Goal: Information Seeking & Learning: Learn about a topic

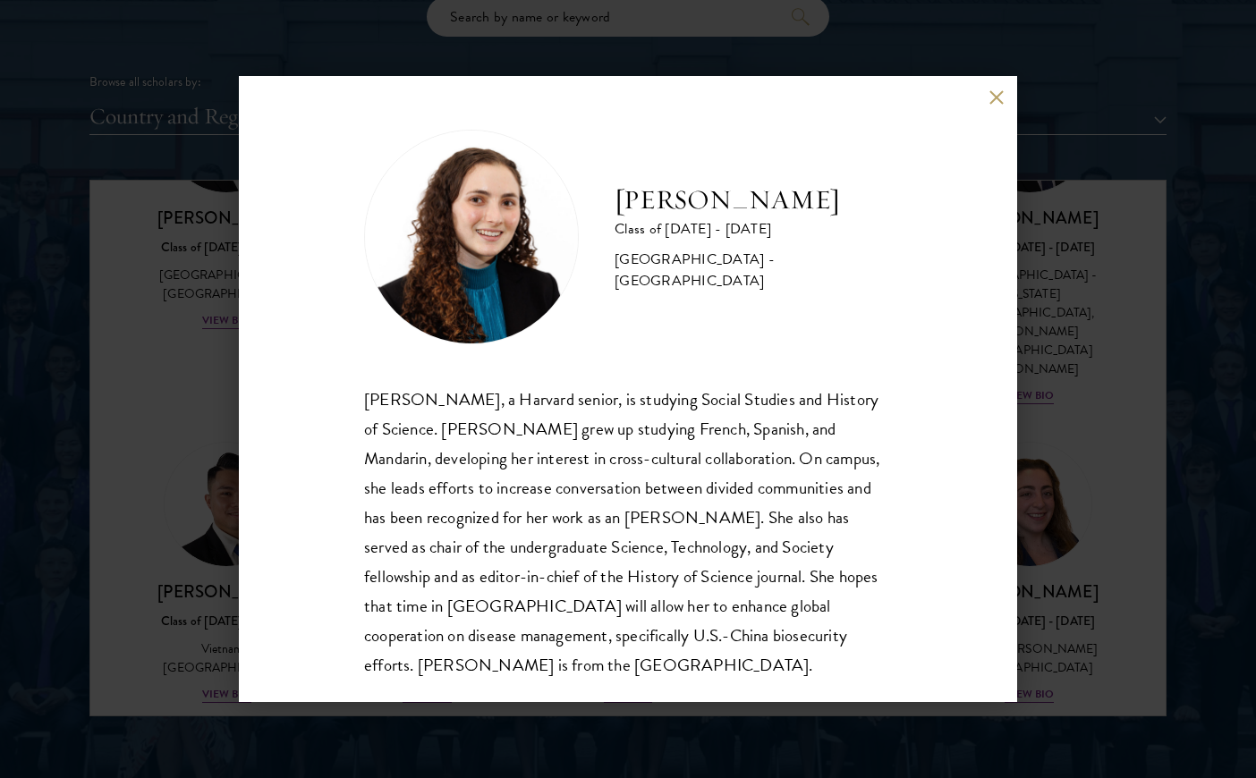
scroll to position [2, 0]
click at [1096, 490] on div "[PERSON_NAME] Class of [DATE] - [DATE] [GEOGRAPHIC_DATA] - [GEOGRAPHIC_DATA] [P…" at bounding box center [628, 389] width 1256 height 778
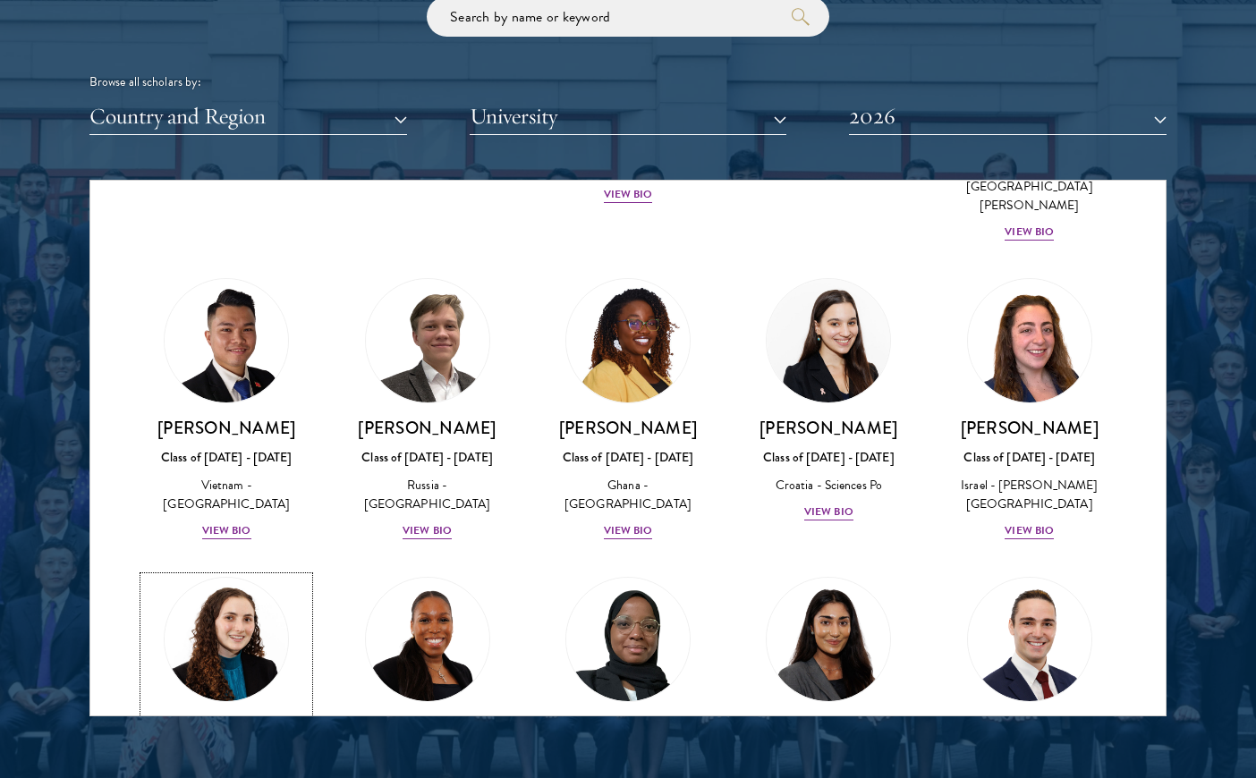
scroll to position [6996, 0]
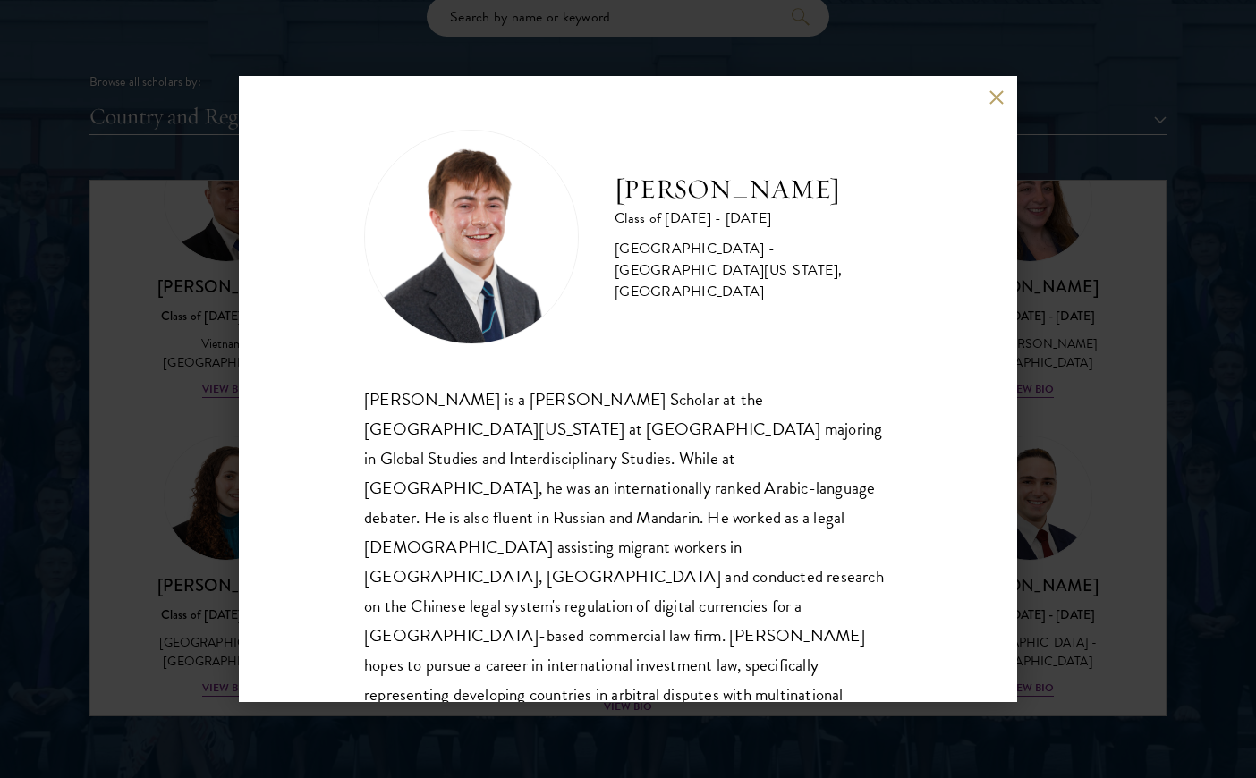
click at [1070, 504] on div "[PERSON_NAME] Class of [DATE] - [DATE] [GEOGRAPHIC_DATA] - [GEOGRAPHIC_DATA][US…" at bounding box center [628, 389] width 1256 height 778
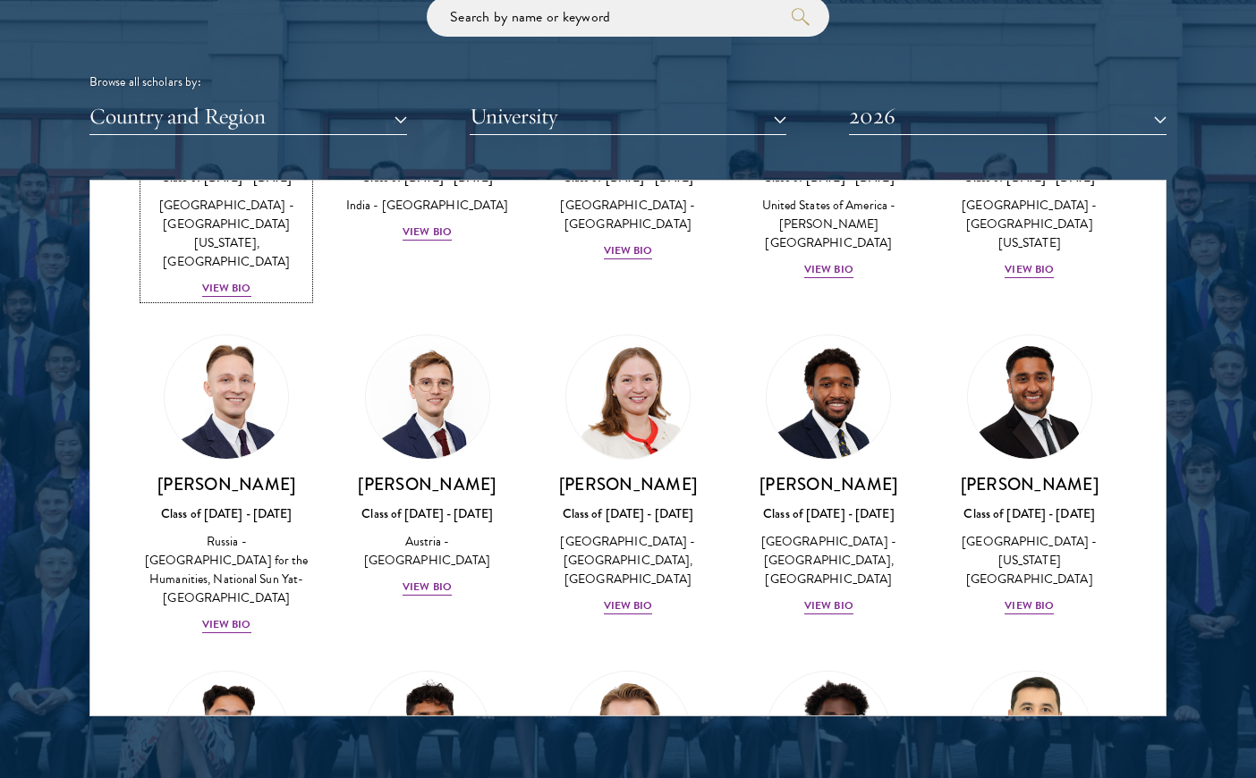
scroll to position [7916, 0]
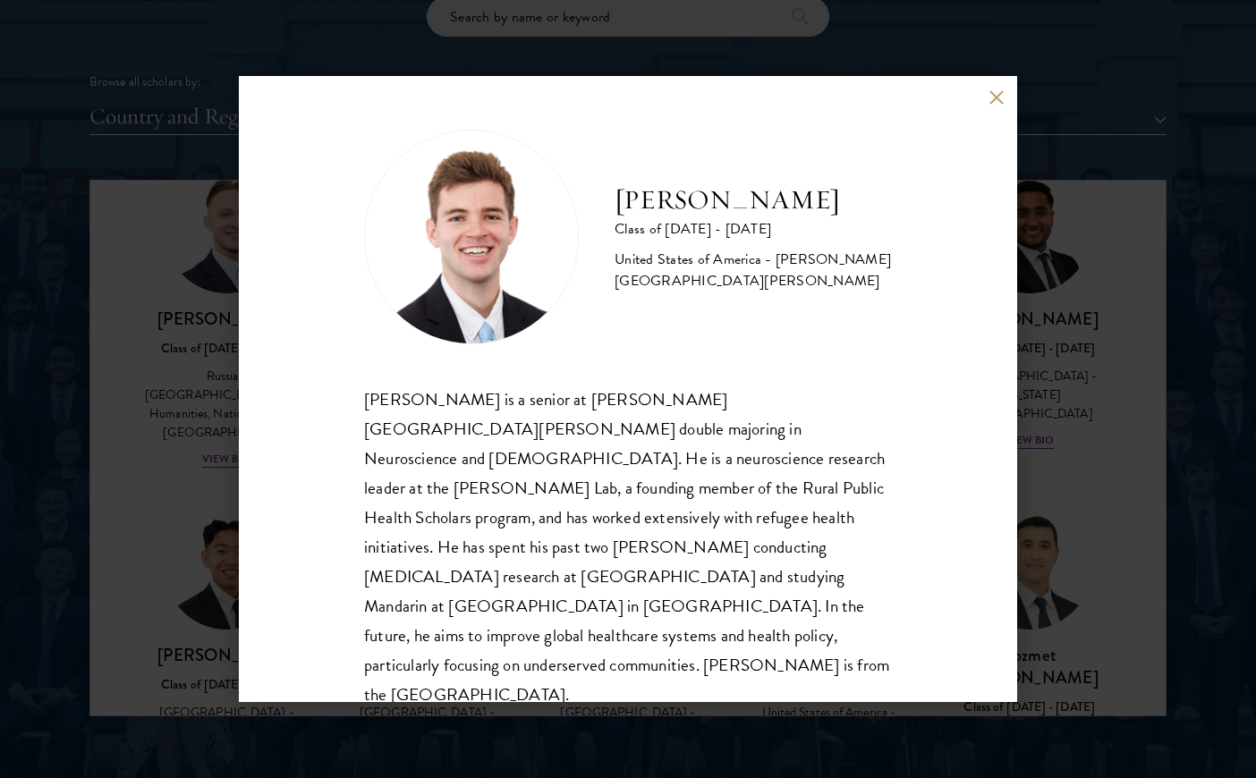
click at [254, 436] on div "[PERSON_NAME] Class of [DATE] - [DATE] [GEOGRAPHIC_DATA] - [PERSON_NAME][GEOGRA…" at bounding box center [628, 389] width 778 height 626
click at [211, 464] on div "[PERSON_NAME] Class of [DATE] - [DATE] [GEOGRAPHIC_DATA] - [PERSON_NAME][GEOGRA…" at bounding box center [628, 389] width 1256 height 778
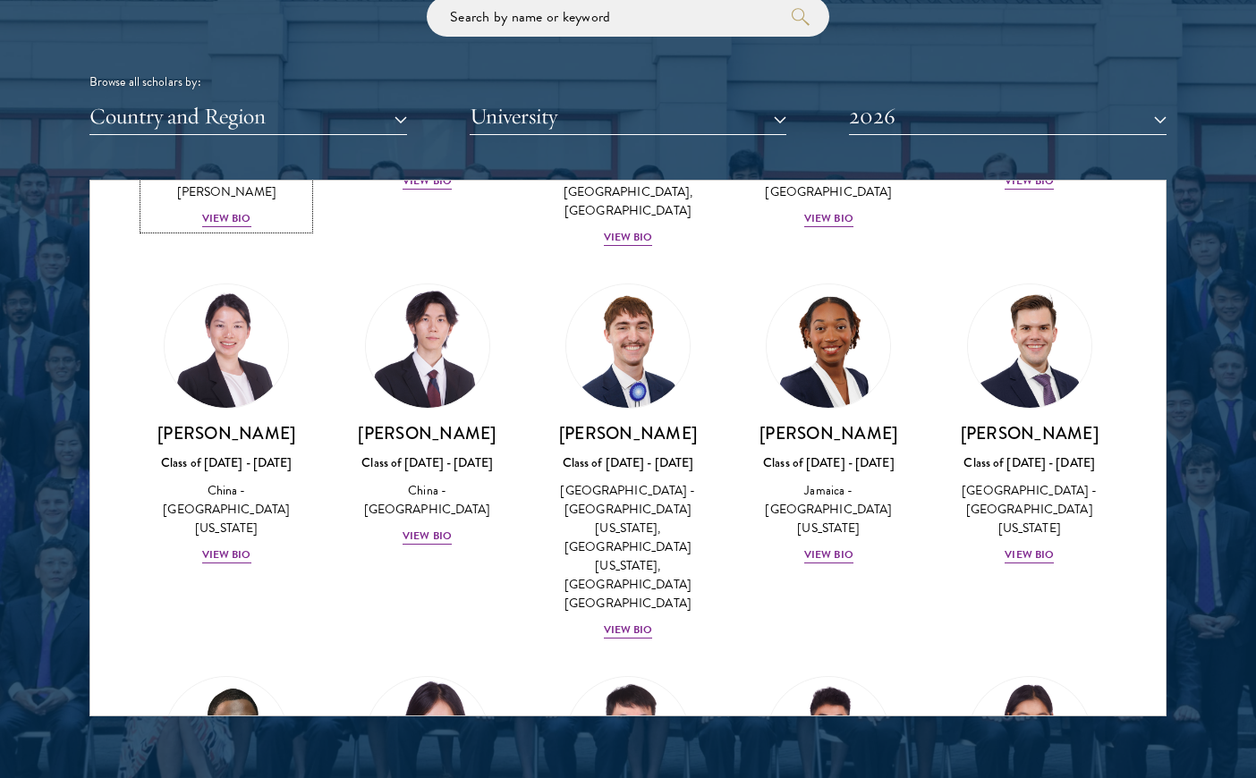
scroll to position [8831, 0]
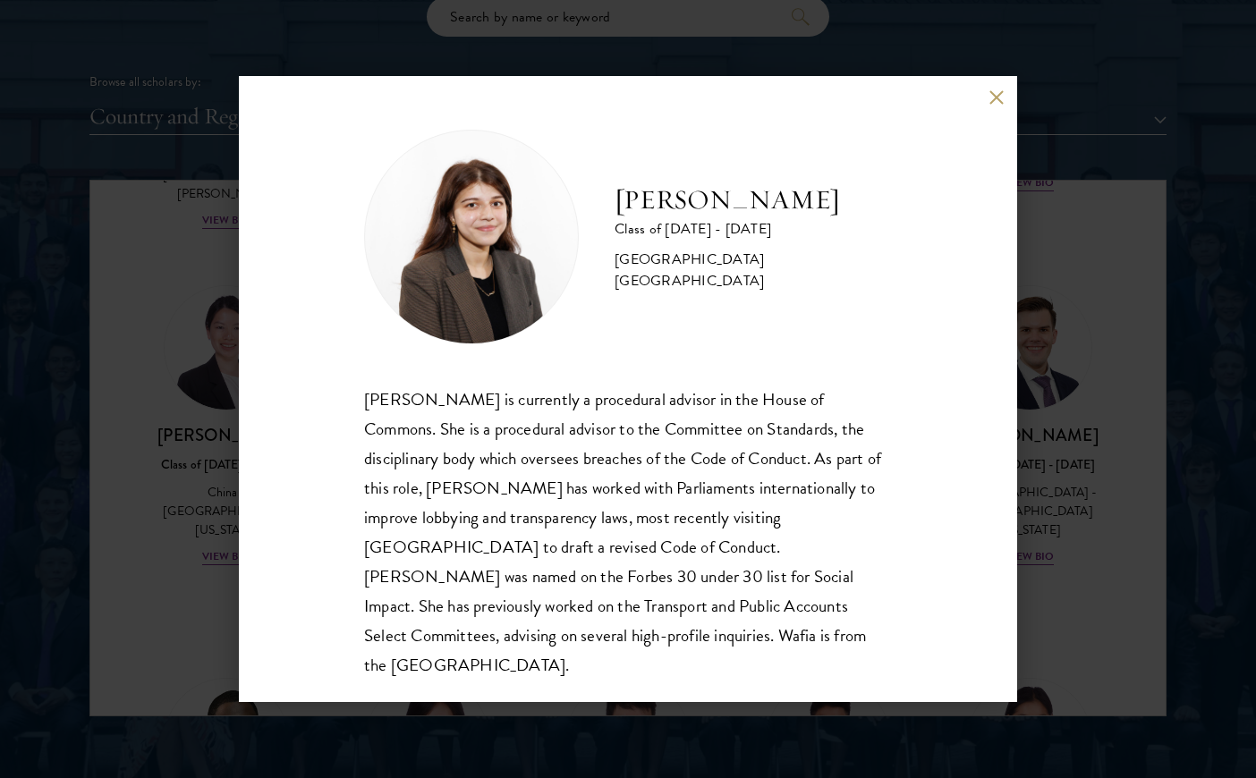
click at [1114, 487] on div "[PERSON_NAME] Class of [DATE] - [DATE] [GEOGRAPHIC_DATA] - [GEOGRAPHIC_DATA] [G…" at bounding box center [628, 389] width 1256 height 778
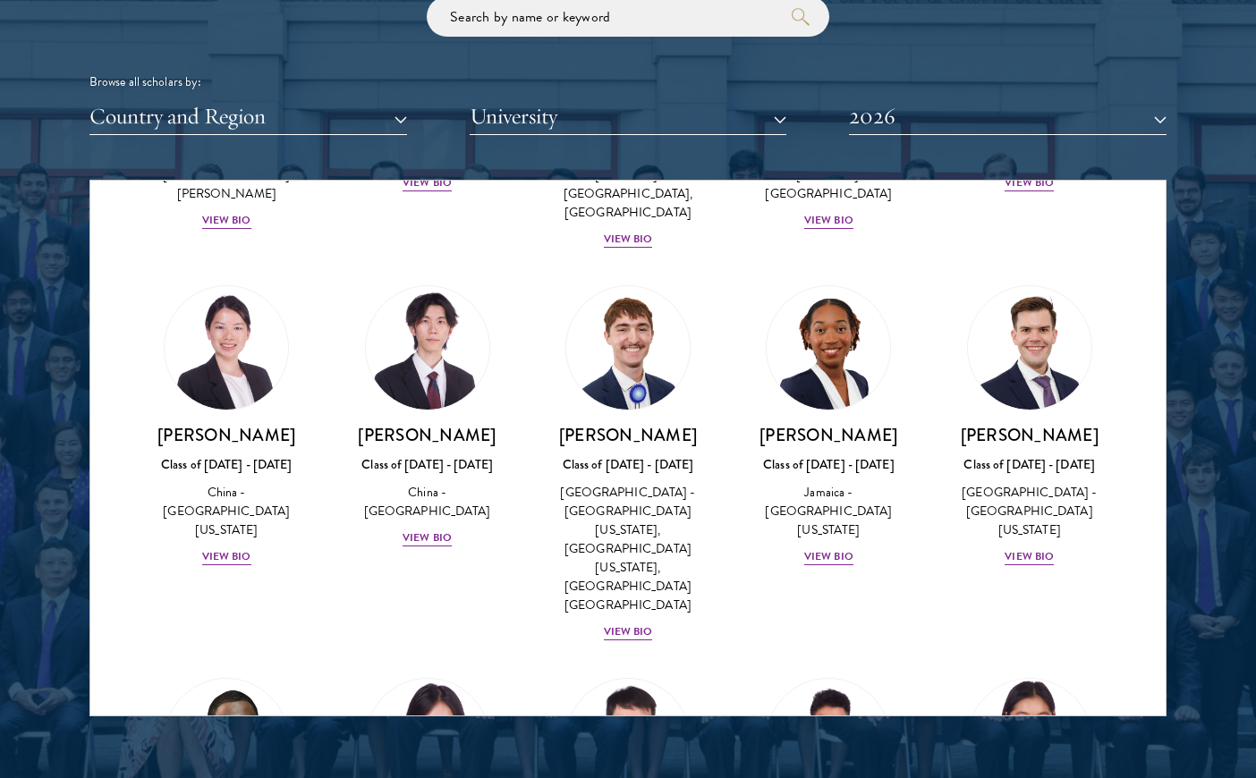
scroll to position [8835, 0]
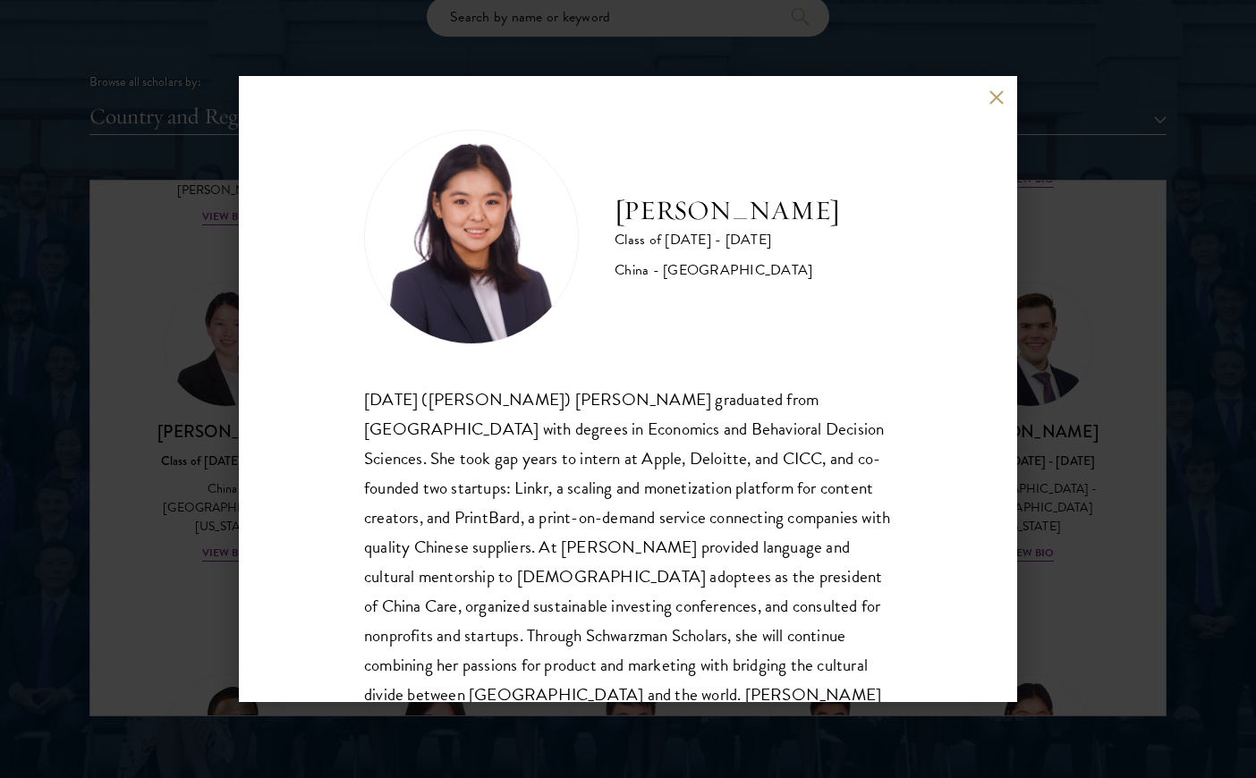
click at [1066, 263] on div "[PERSON_NAME] Class of [DATE] - [DATE] [GEOGRAPHIC_DATA] - [GEOGRAPHIC_DATA] [D…" at bounding box center [628, 389] width 1256 height 778
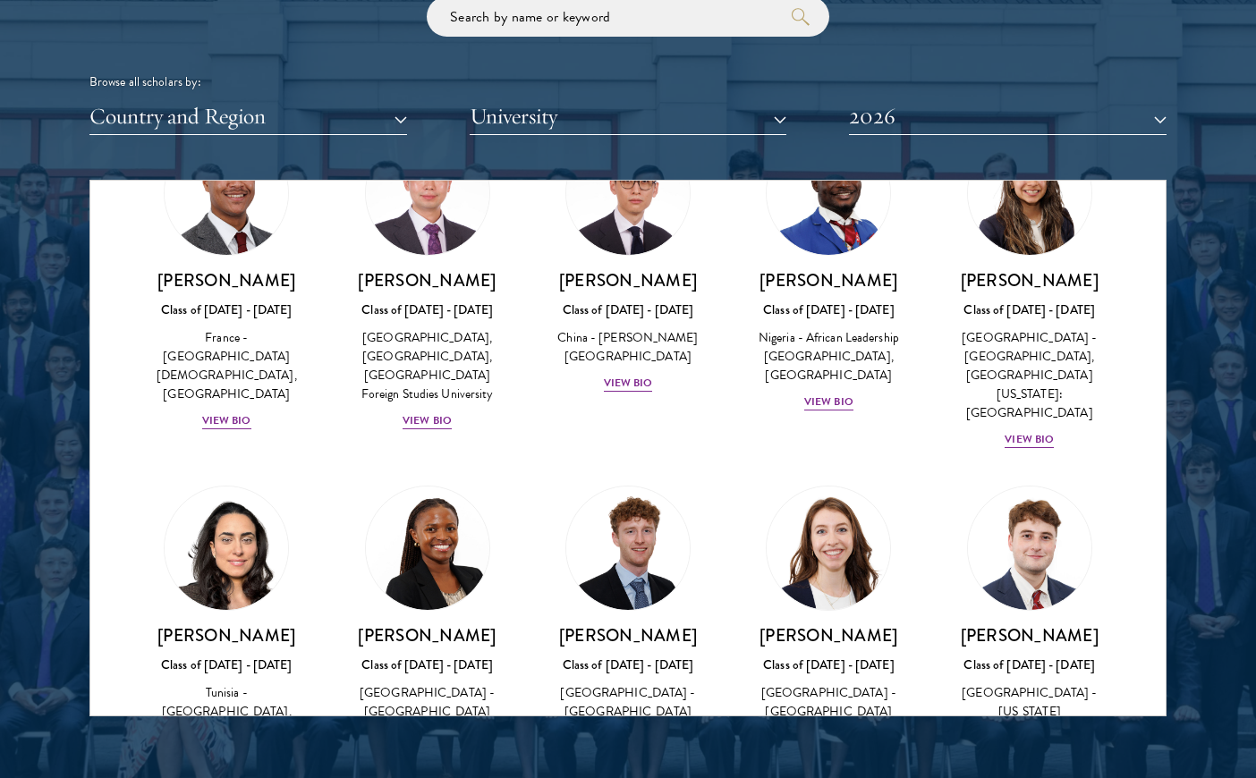
scroll to position [5016, 0]
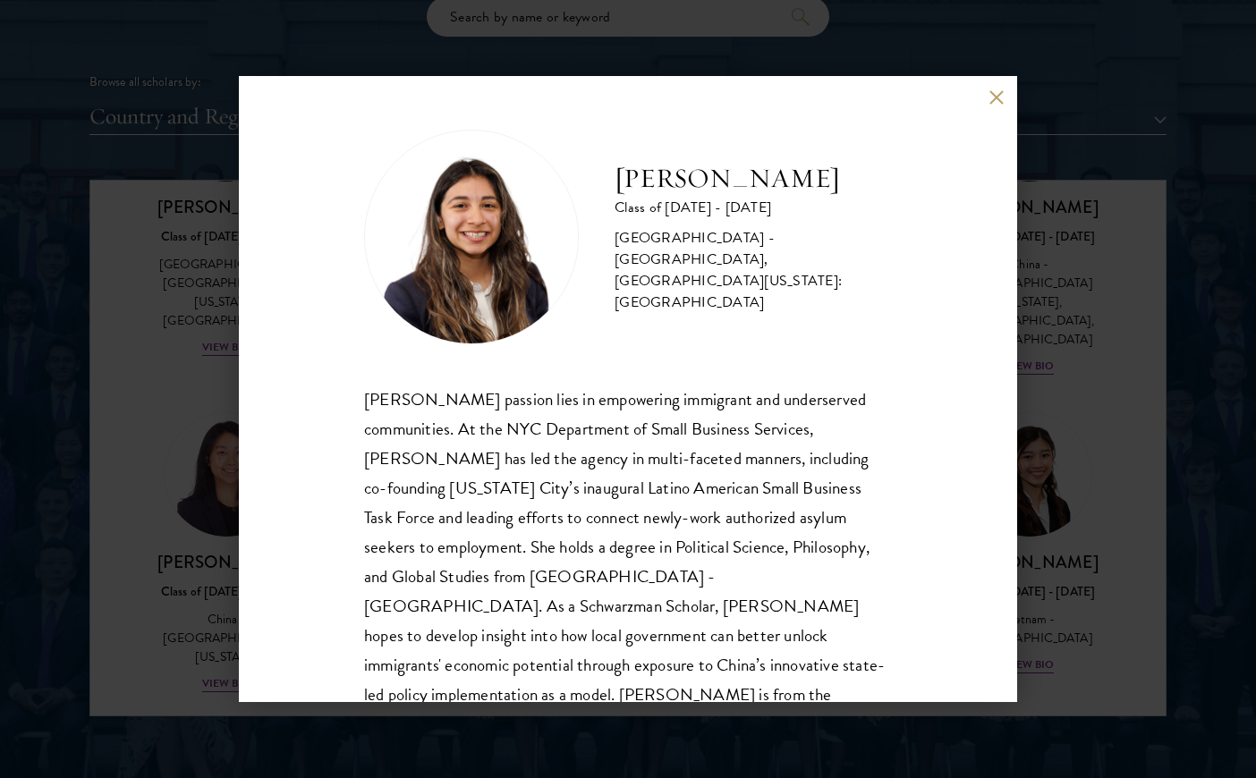
click at [1087, 575] on div "[PERSON_NAME] Class of [DATE] - [DATE] [GEOGRAPHIC_DATA] - [GEOGRAPHIC_DATA], […" at bounding box center [628, 389] width 1256 height 778
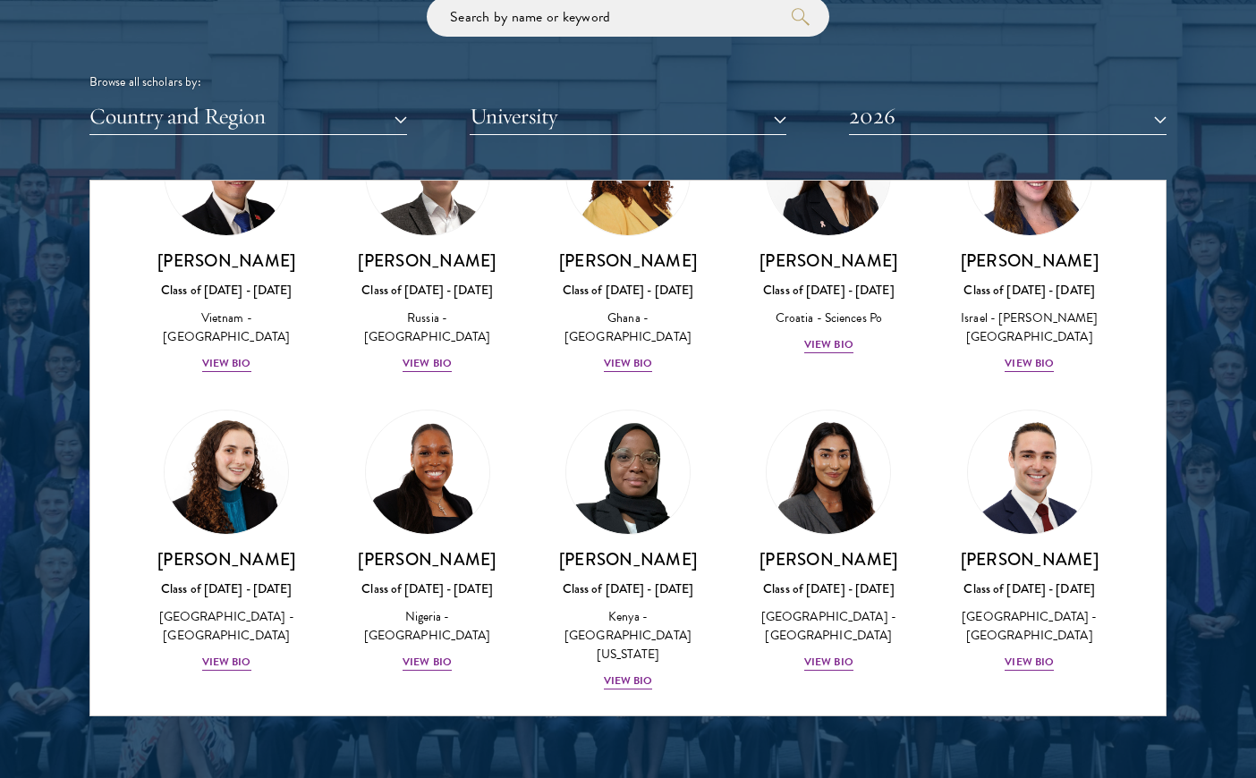
scroll to position [7262, 0]
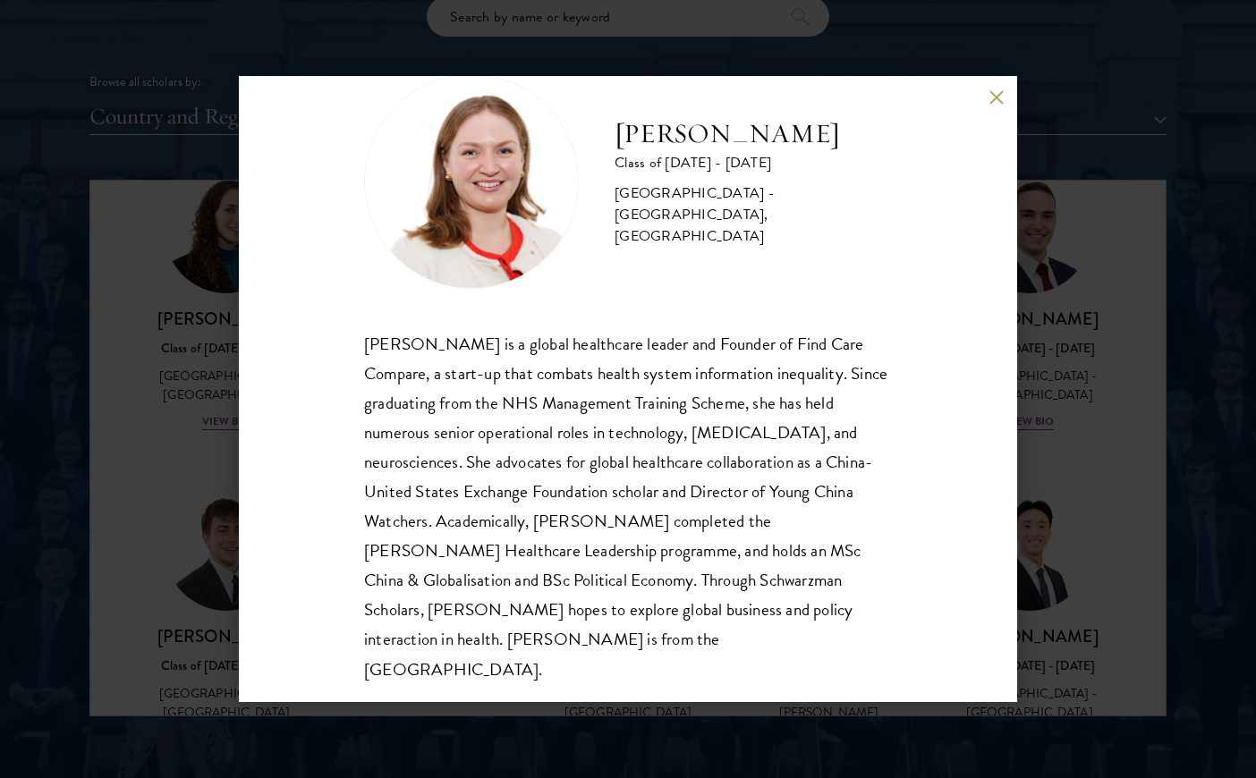
scroll to position [61, 0]
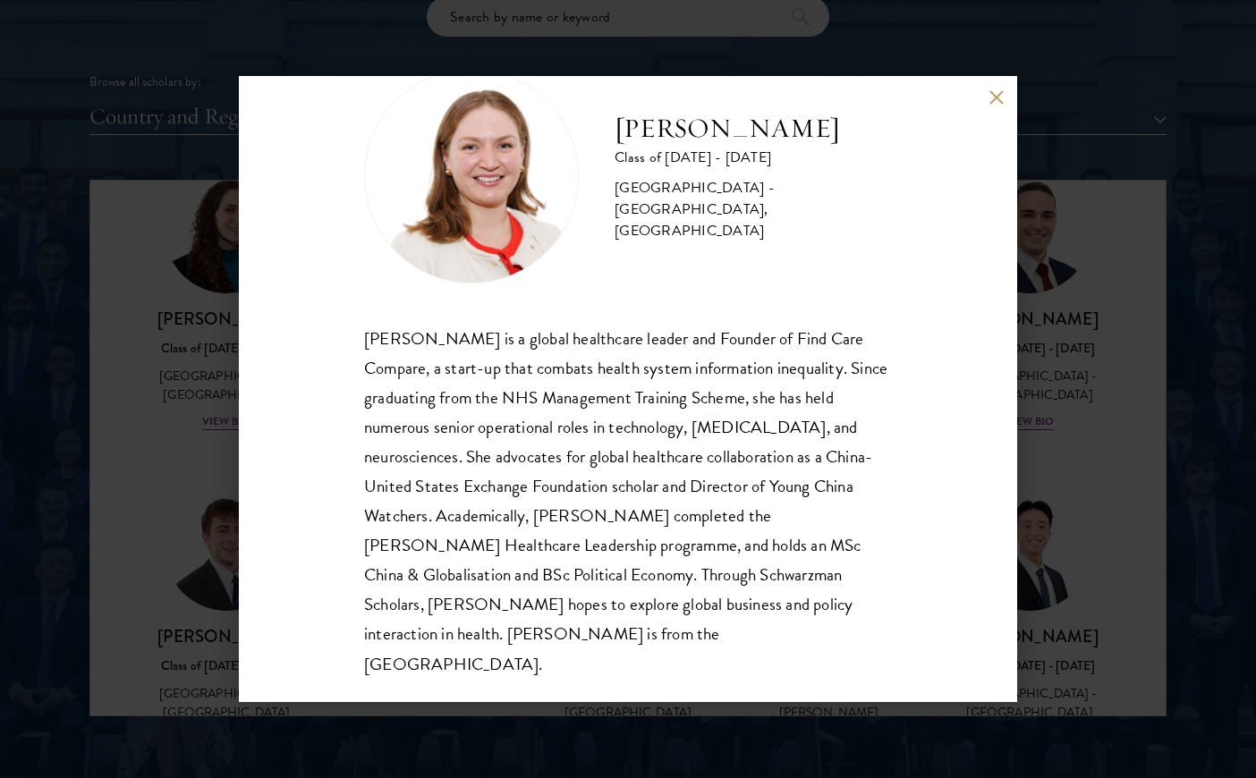
click at [1049, 587] on div "[PERSON_NAME] Class of [DATE] - [DATE] [GEOGRAPHIC_DATA] - [GEOGRAPHIC_DATA], […" at bounding box center [628, 389] width 1256 height 778
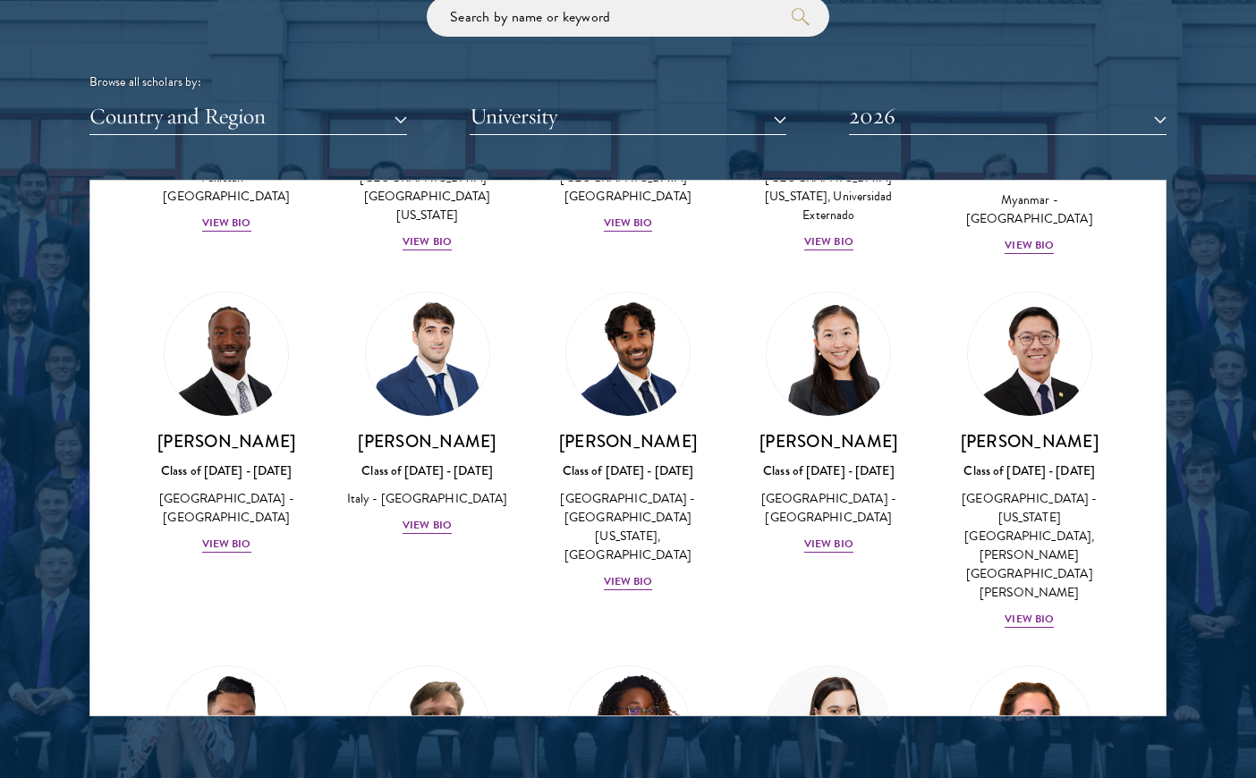
scroll to position [6006, 0]
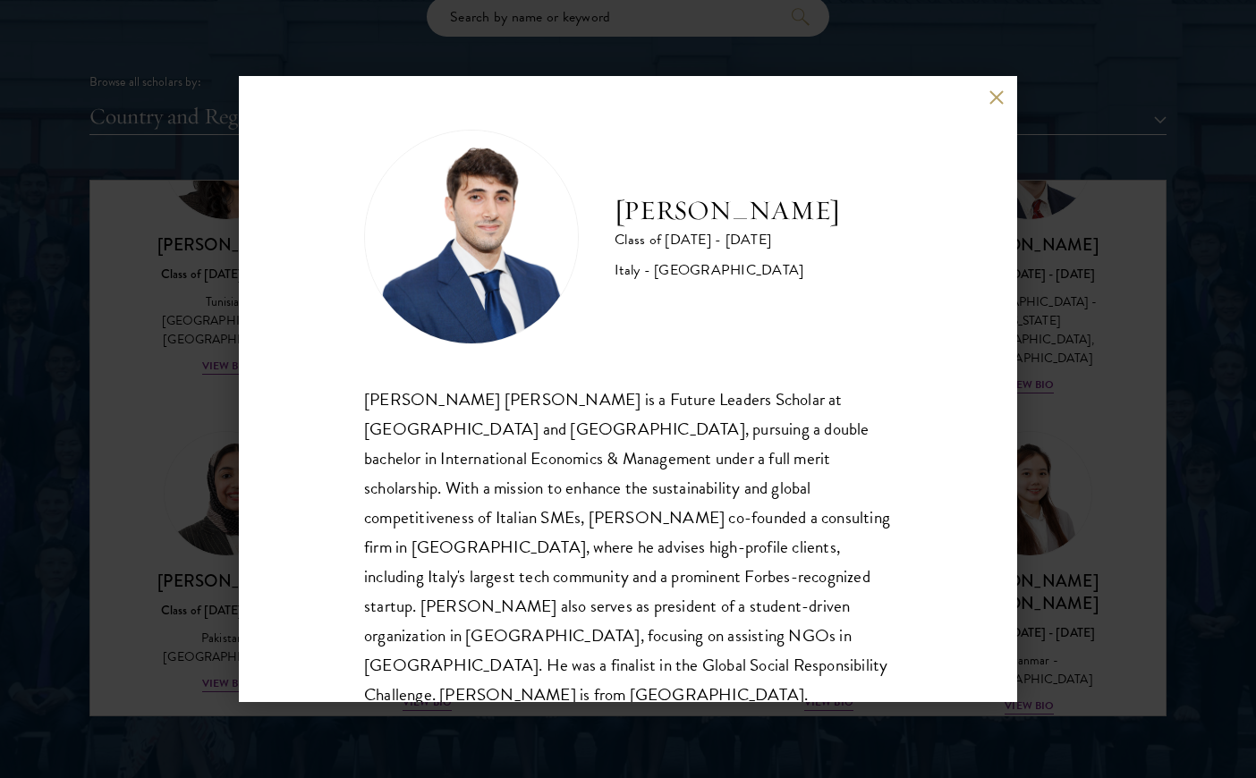
click at [1043, 640] on div "[PERSON_NAME] Class of [DATE] - [DATE] [GEOGRAPHIC_DATA] - [GEOGRAPHIC_DATA] [P…" at bounding box center [628, 389] width 1256 height 778
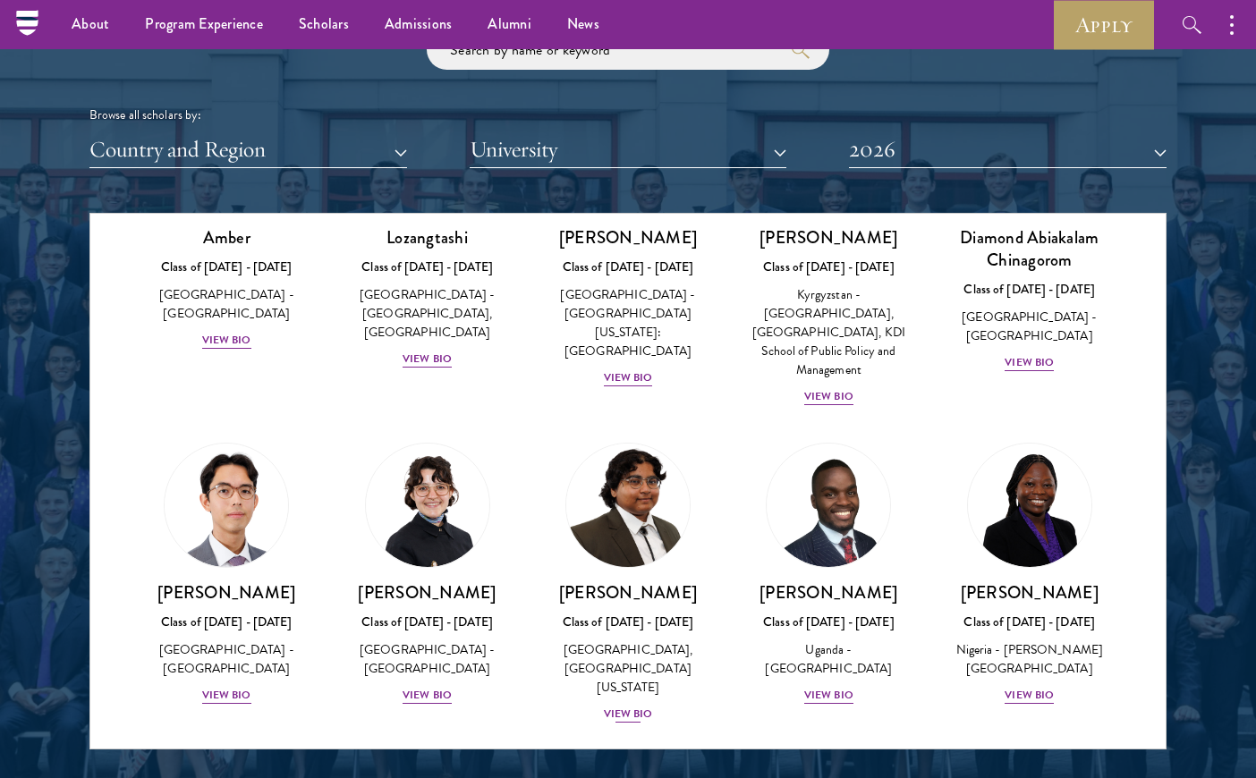
scroll to position [837, 0]
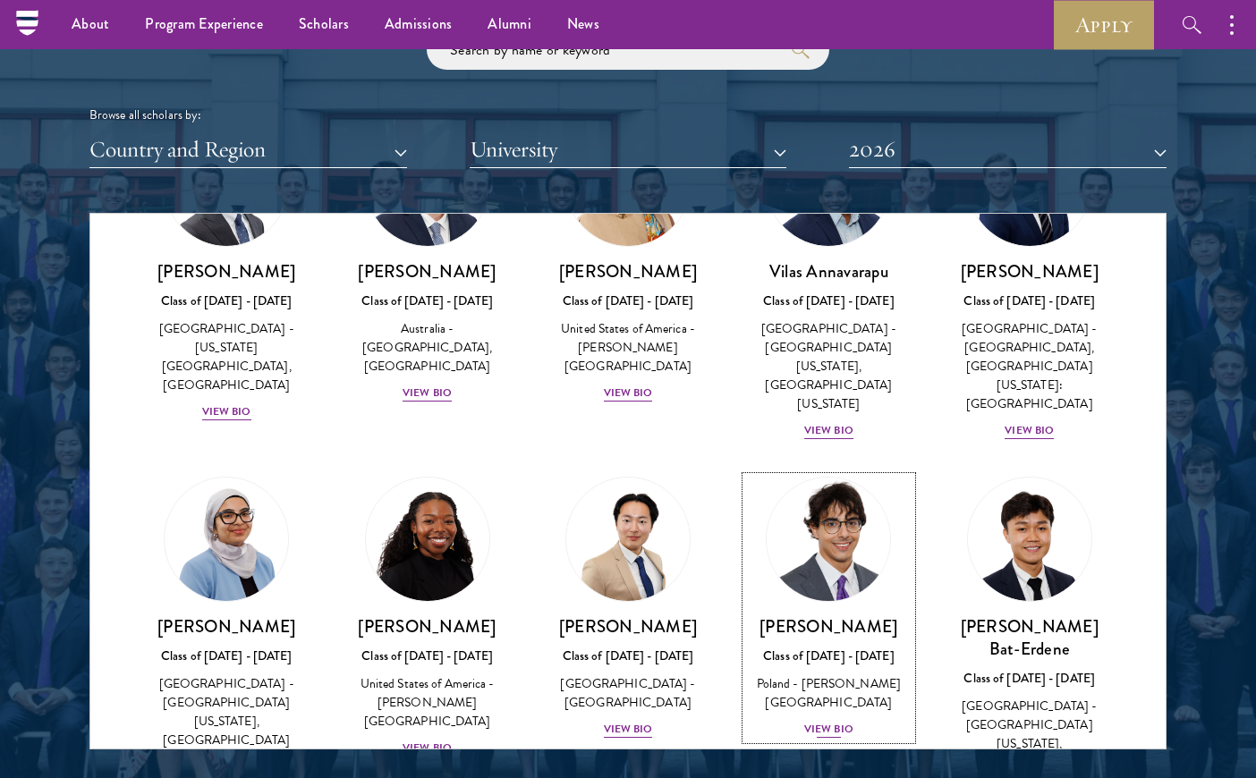
click at [900, 674] on div "Poland - [PERSON_NAME][GEOGRAPHIC_DATA]" at bounding box center [828, 693] width 165 height 38
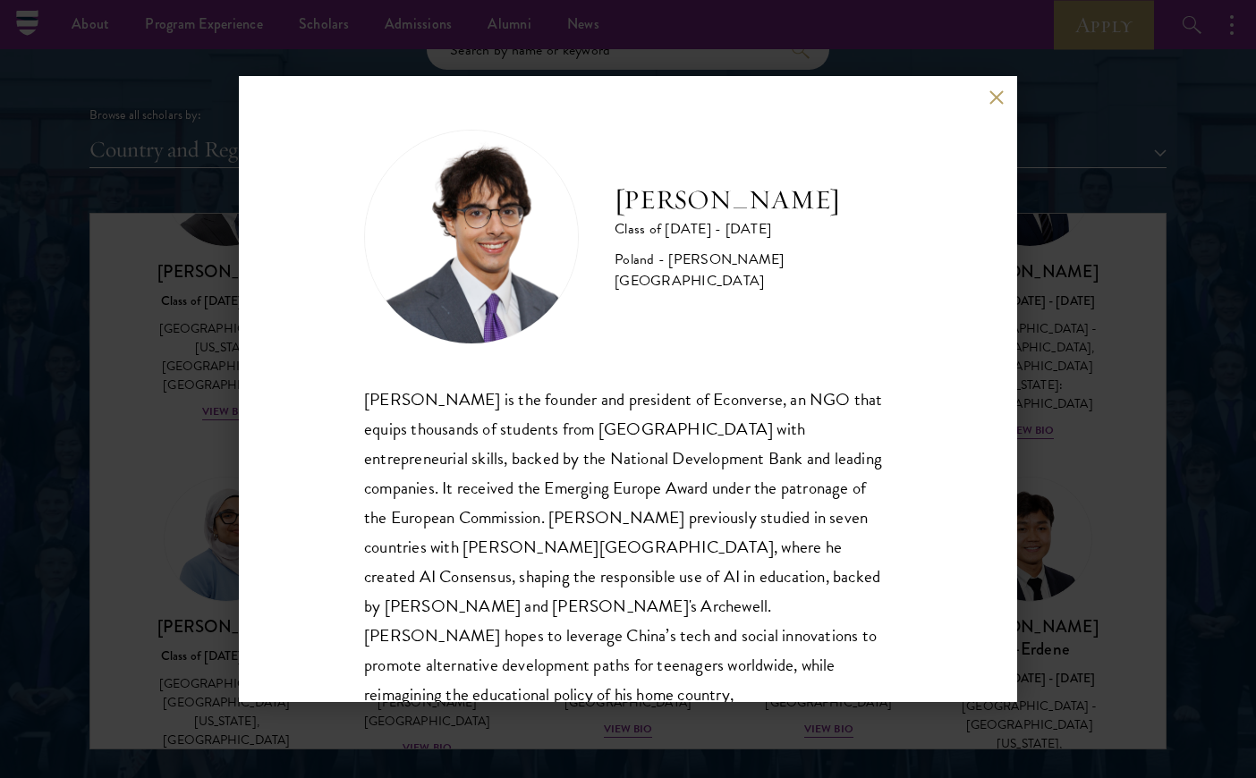
click at [1080, 391] on div "[PERSON_NAME] Class of [DATE] - [DATE] [GEOGRAPHIC_DATA] - [PERSON_NAME][GEOGRA…" at bounding box center [628, 389] width 1256 height 778
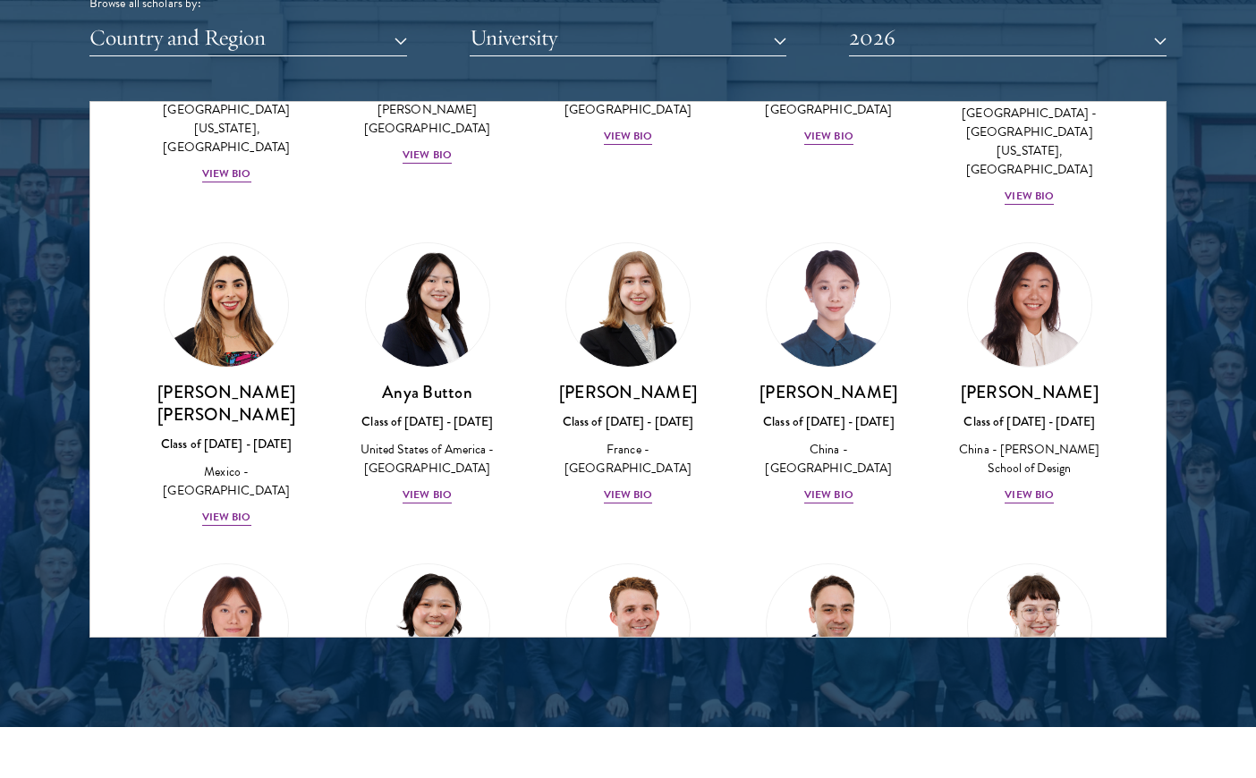
scroll to position [687, 0]
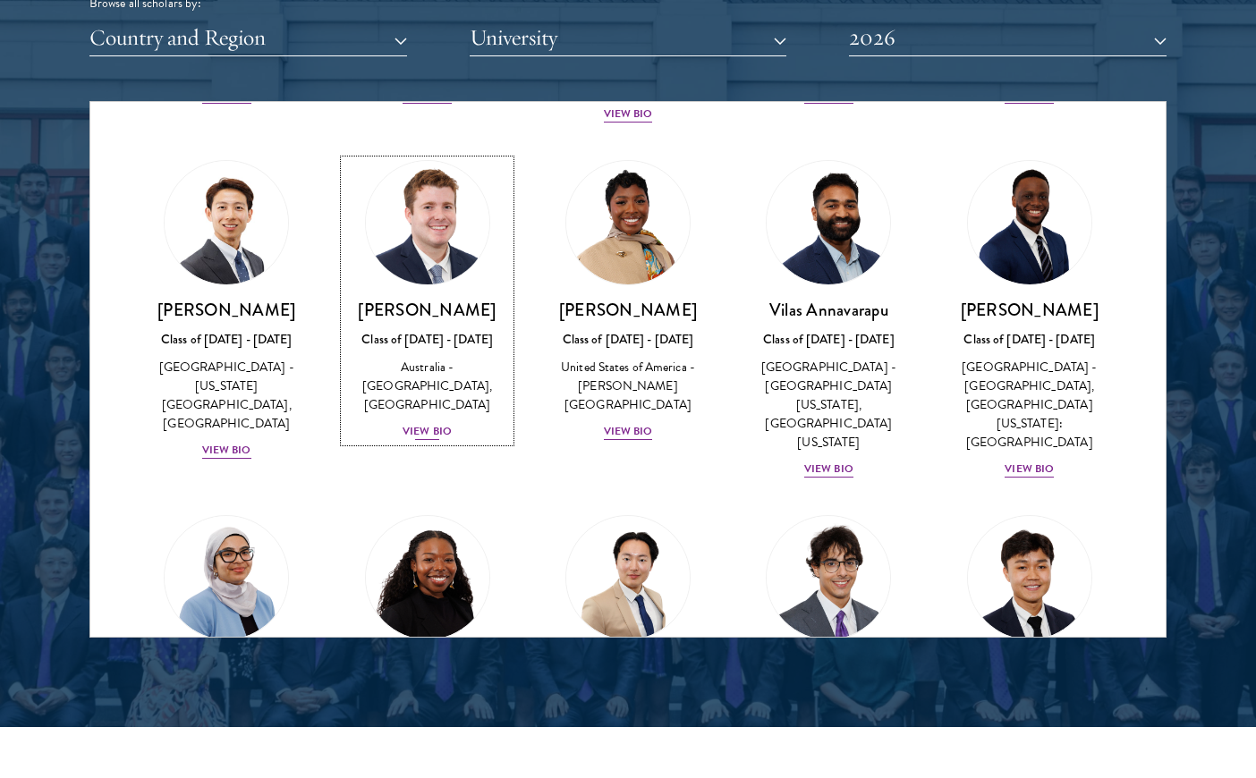
click at [456, 335] on div "Class of [DATE] - [DATE]" at bounding box center [426, 339] width 165 height 19
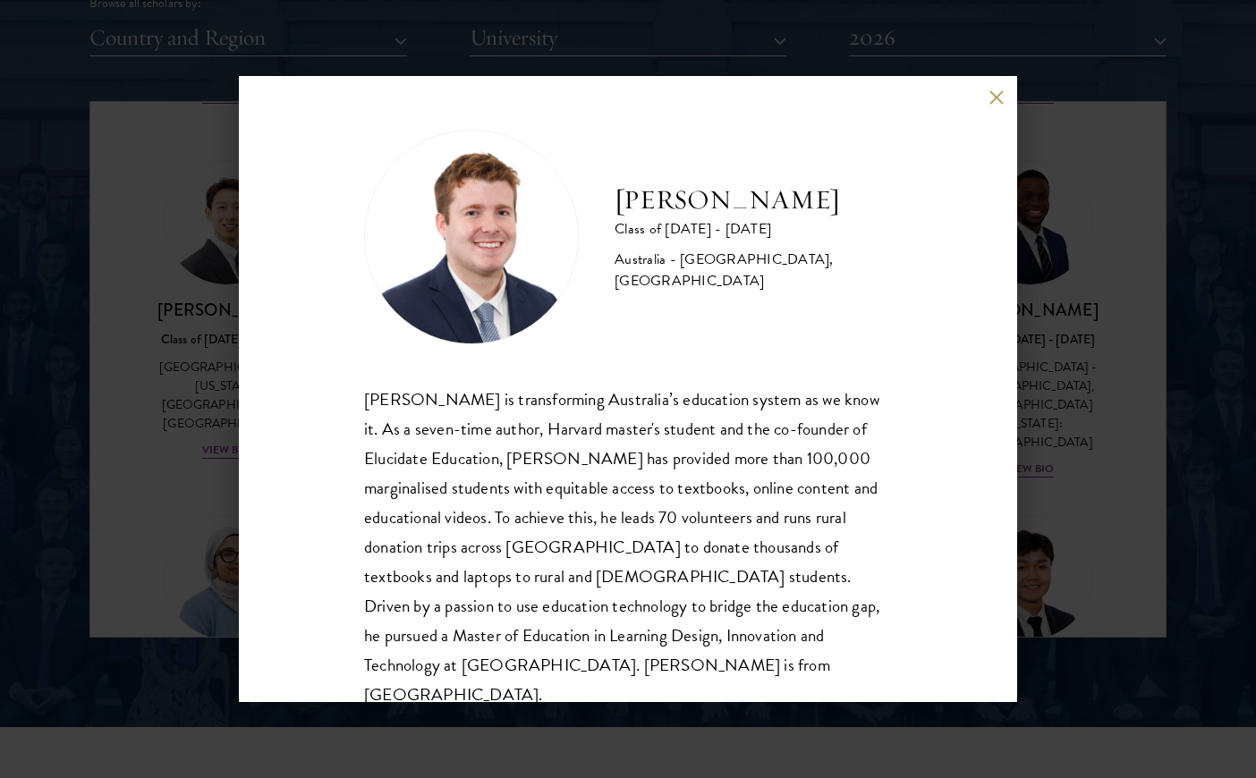
click at [1063, 495] on div "[PERSON_NAME] Class of [DATE] - [DATE] [GEOGRAPHIC_DATA] - [GEOGRAPHIC_DATA], […" at bounding box center [628, 389] width 1256 height 778
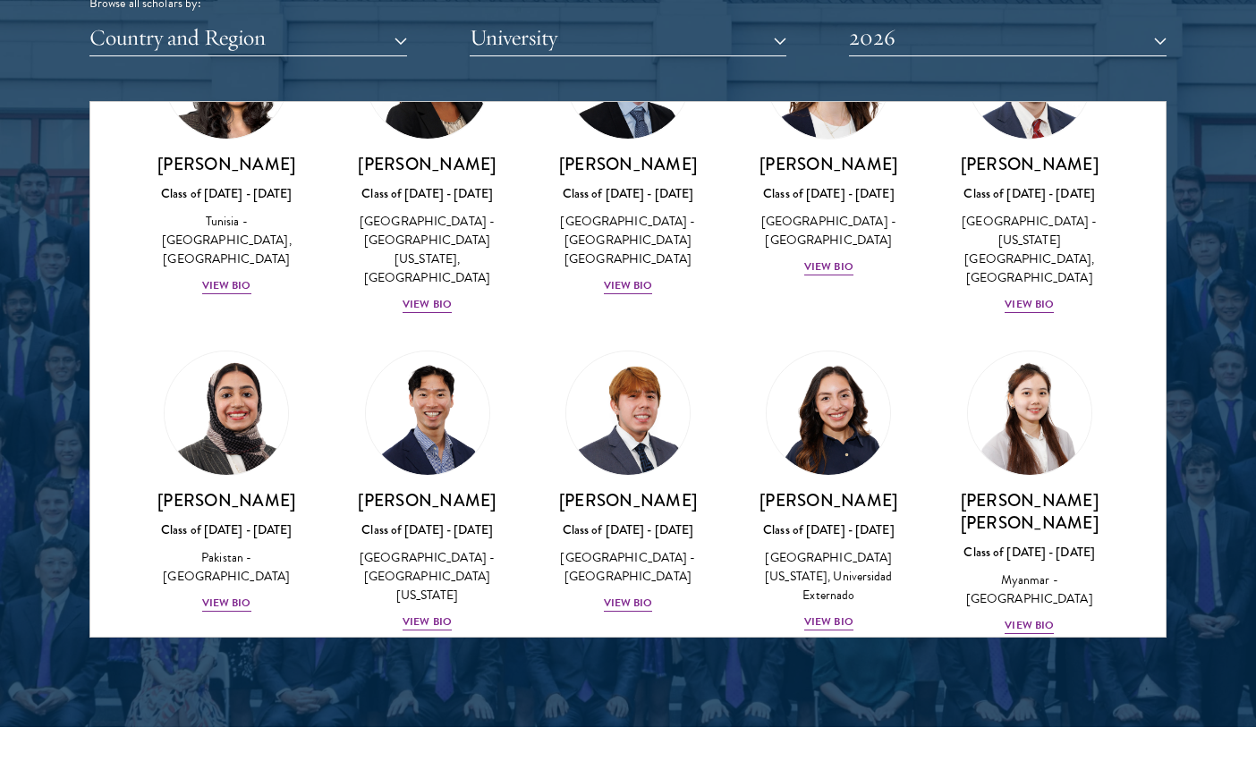
scroll to position [8762, 0]
